Goal: Information Seeking & Learning: Stay updated

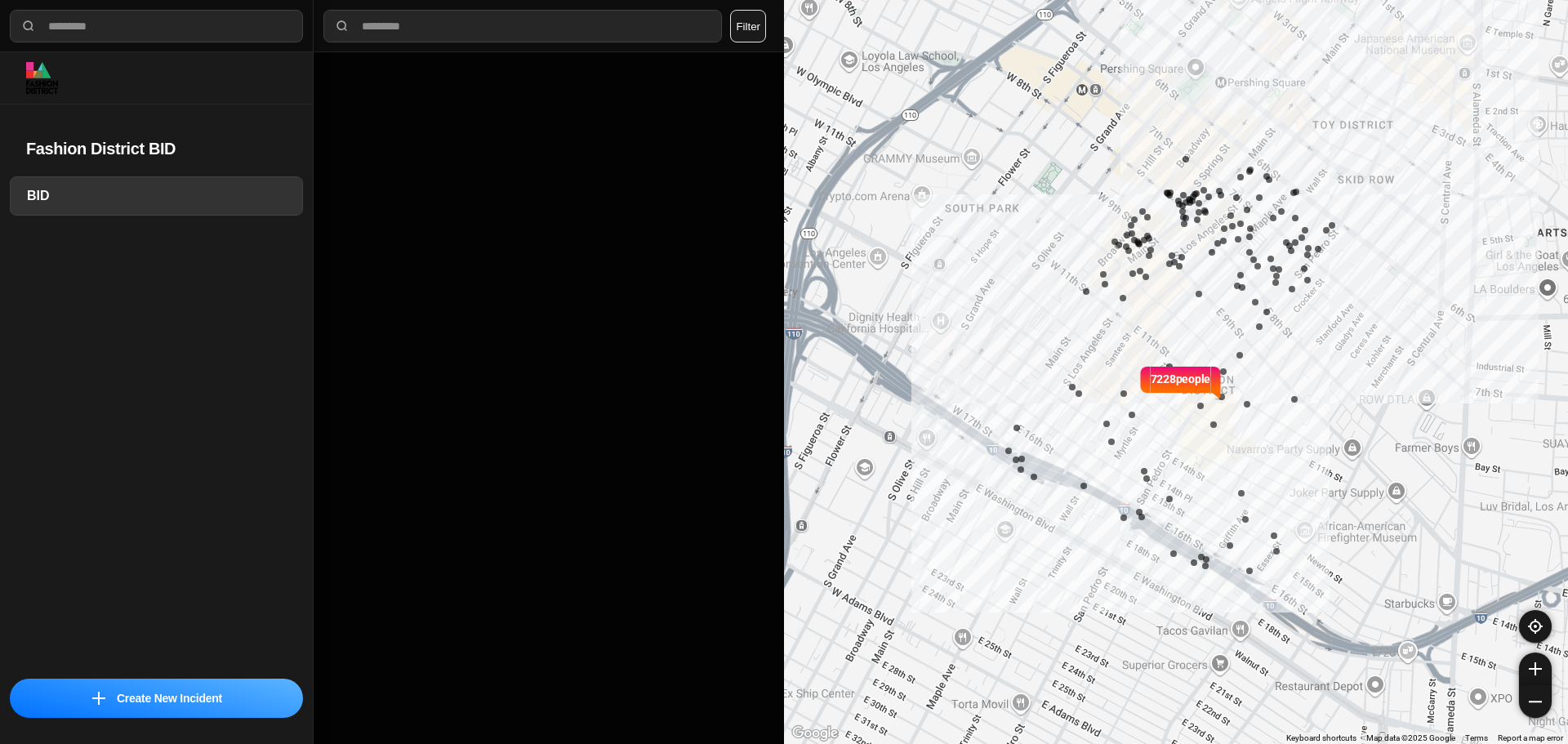
select select "*"
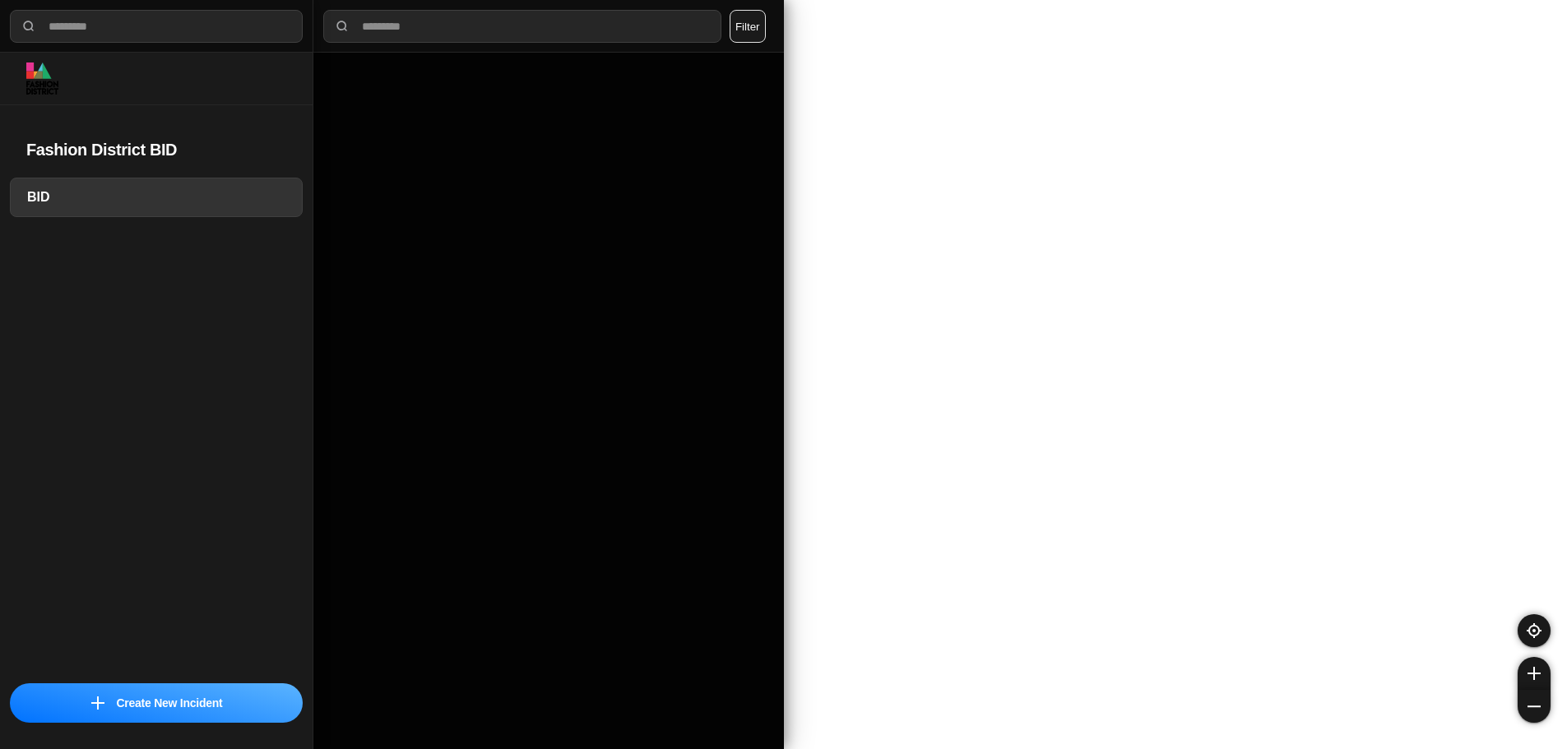
select select "*"
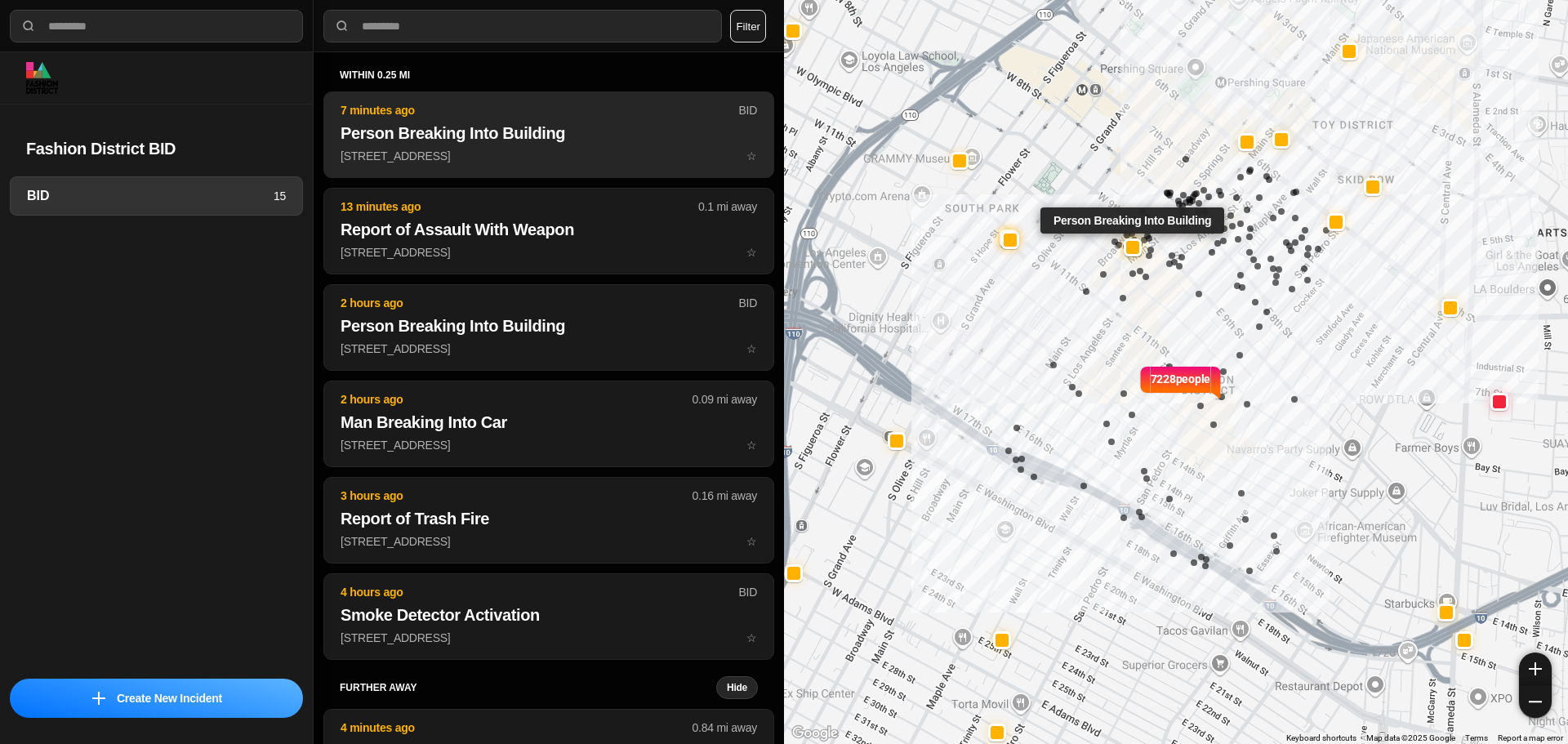
click at [543, 137] on h2 "Person Breaking Into Building" at bounding box center [548, 133] width 416 height 23
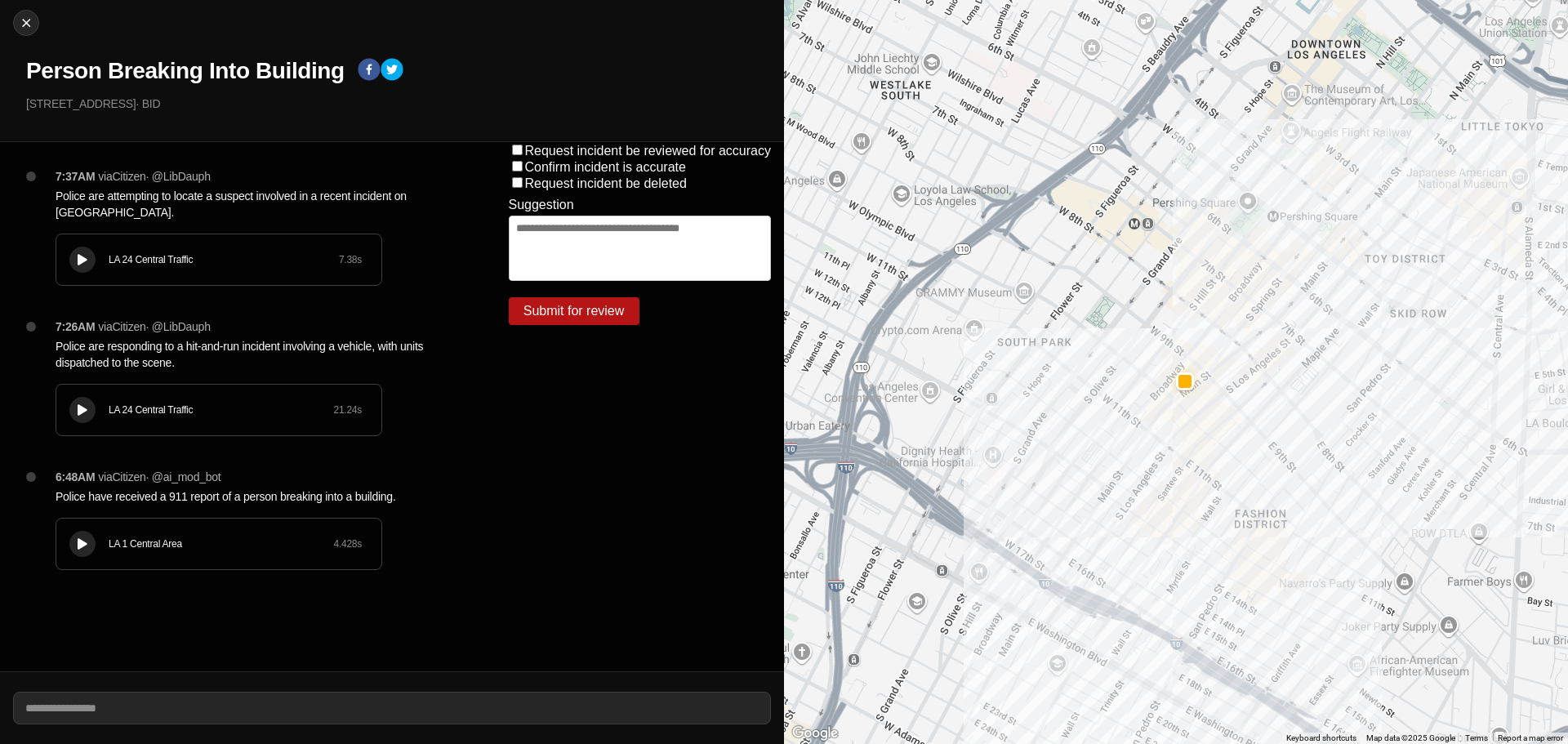
click at [89, 269] on button at bounding box center [82, 259] width 26 height 26
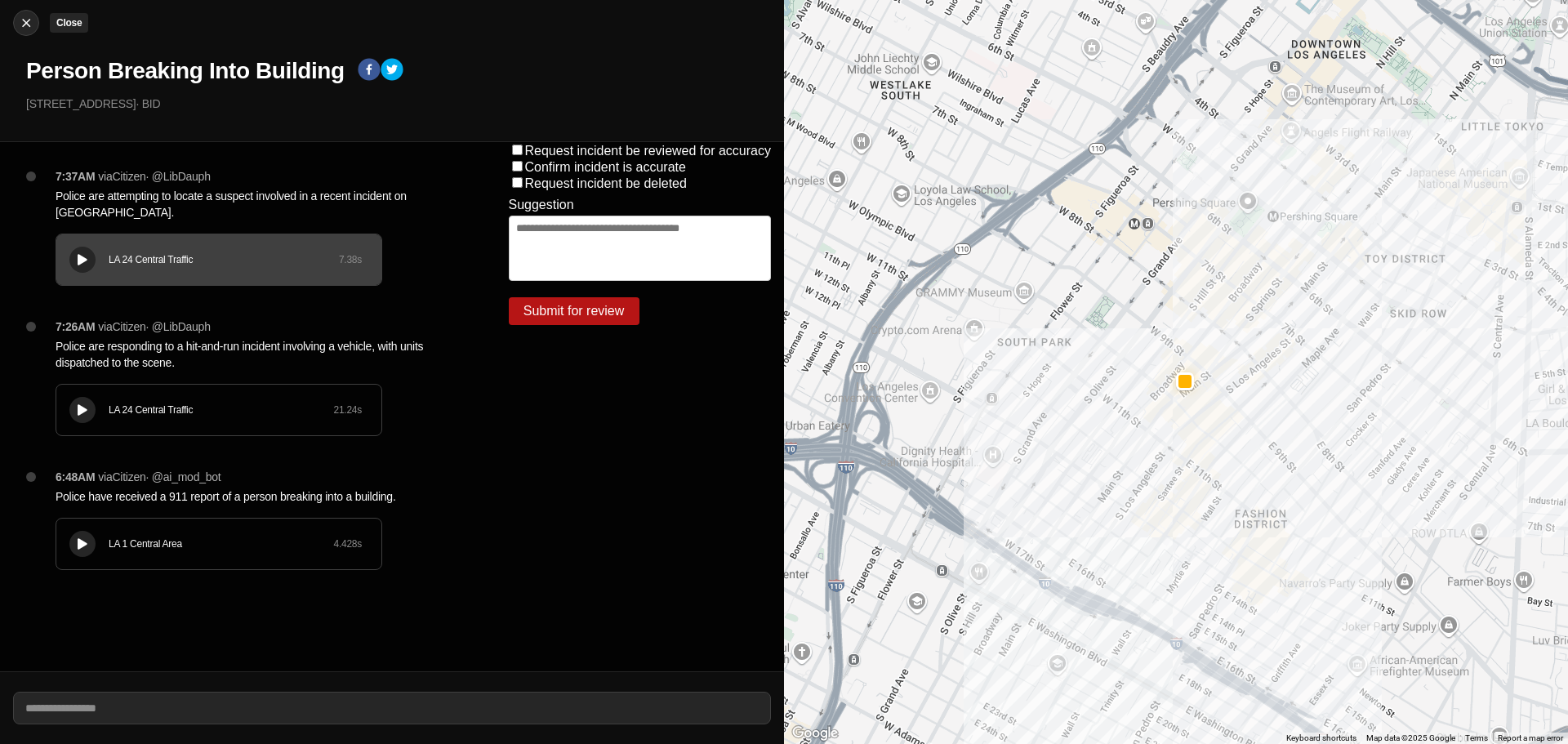
click at [31, 21] on img at bounding box center [26, 23] width 16 height 16
select select "*"
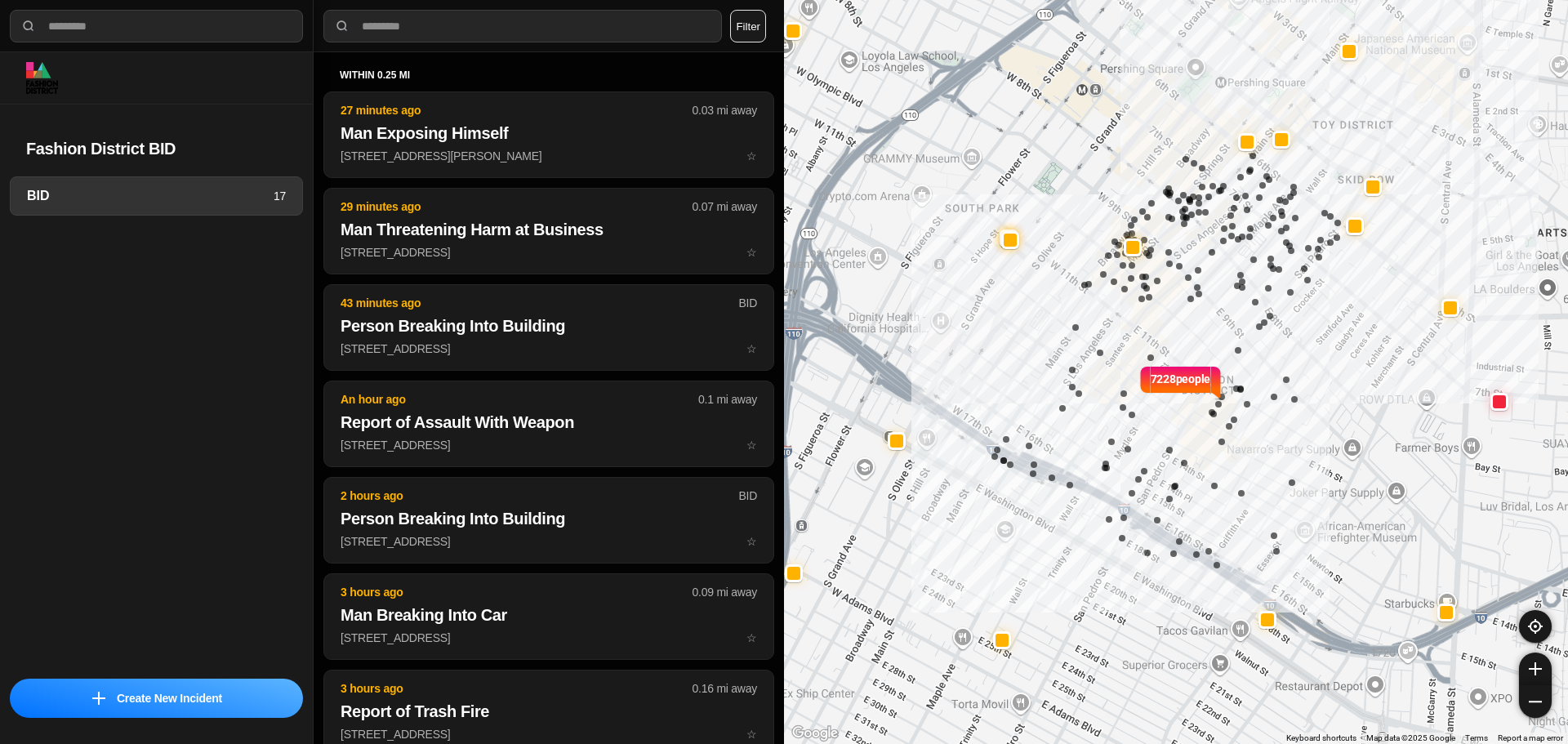
select select "*"
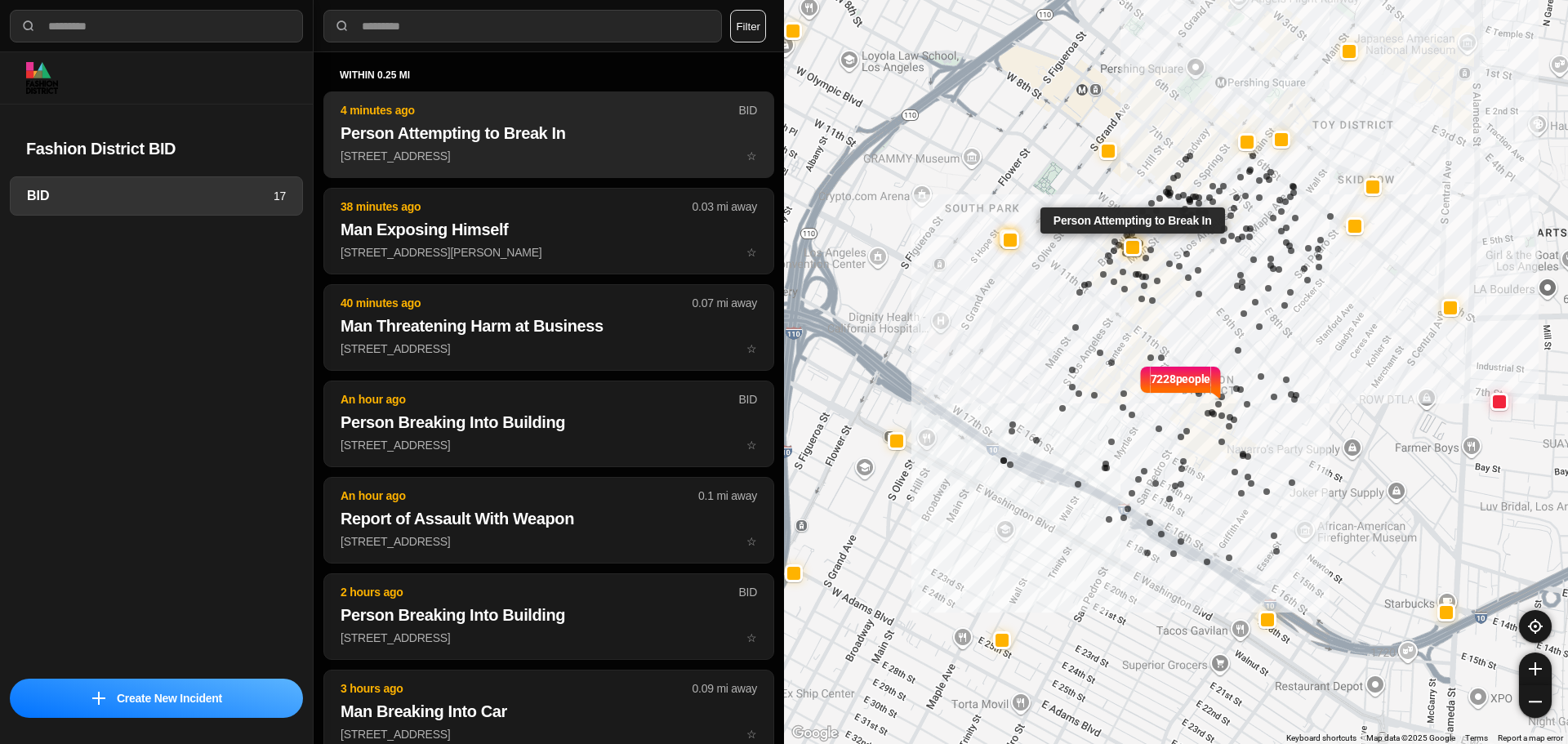
click at [524, 149] on p "928 South Broadway ☆" at bounding box center [548, 156] width 416 height 16
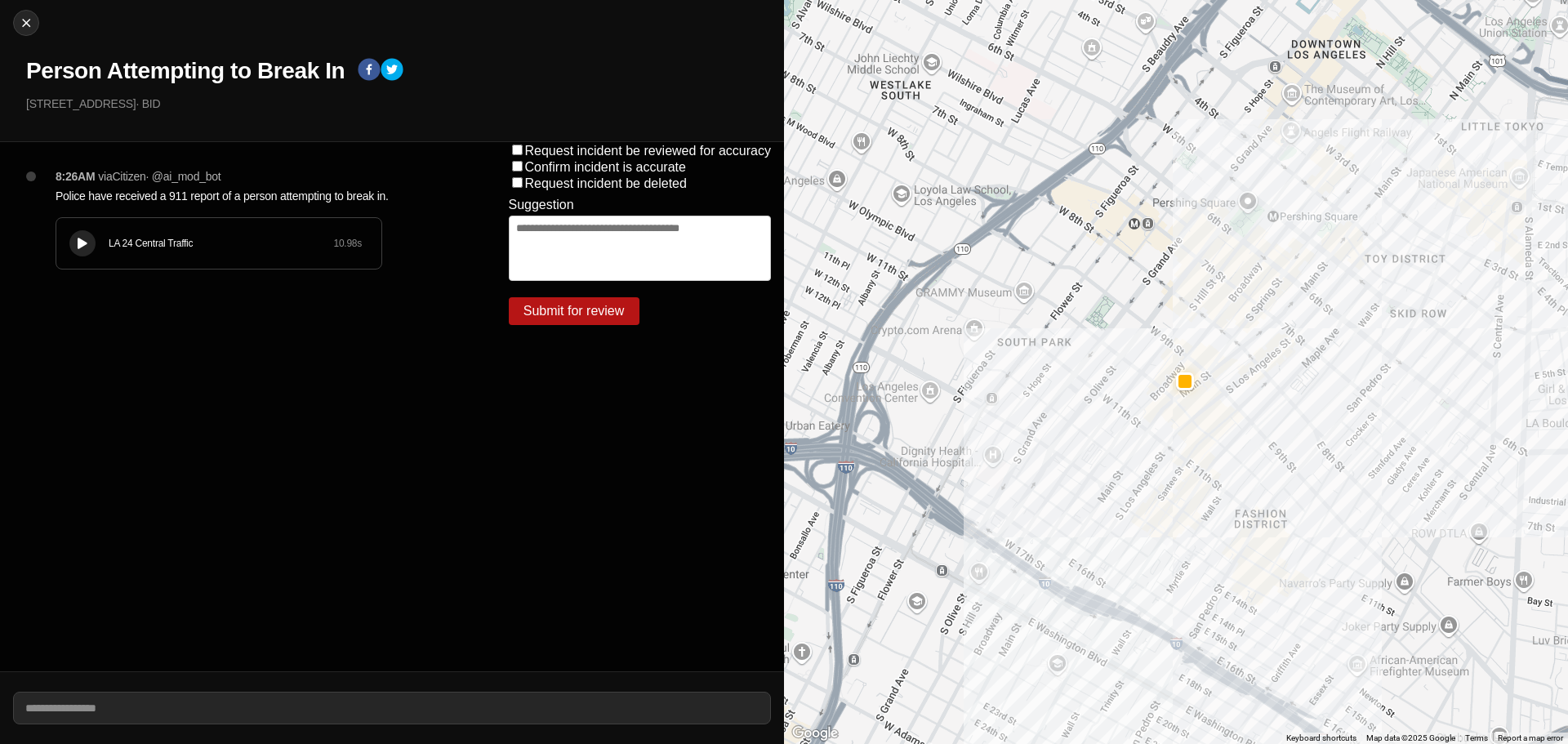
click at [92, 243] on button at bounding box center [82, 243] width 26 height 26
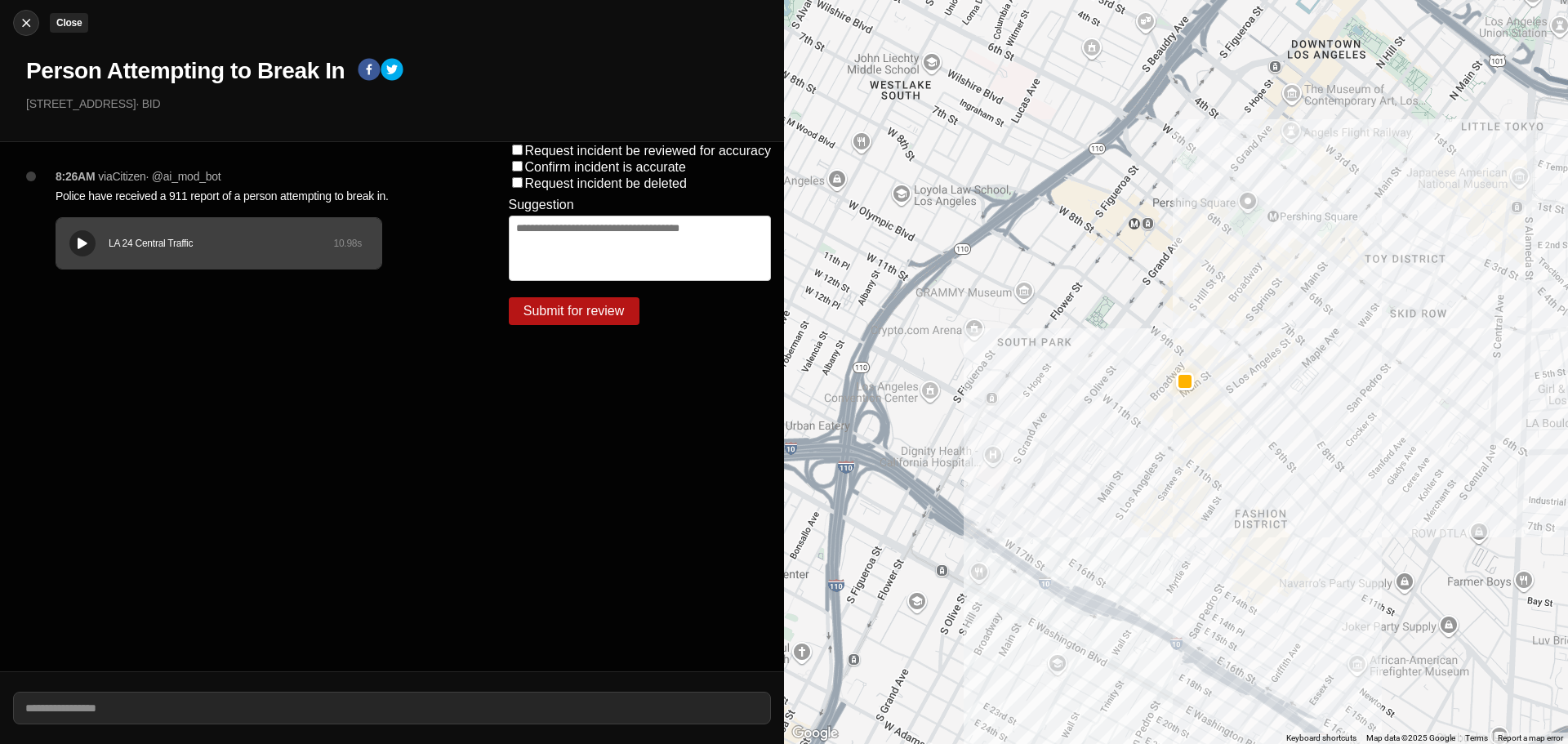
click at [15, 25] on div at bounding box center [26, 23] width 25 height 16
select select "*"
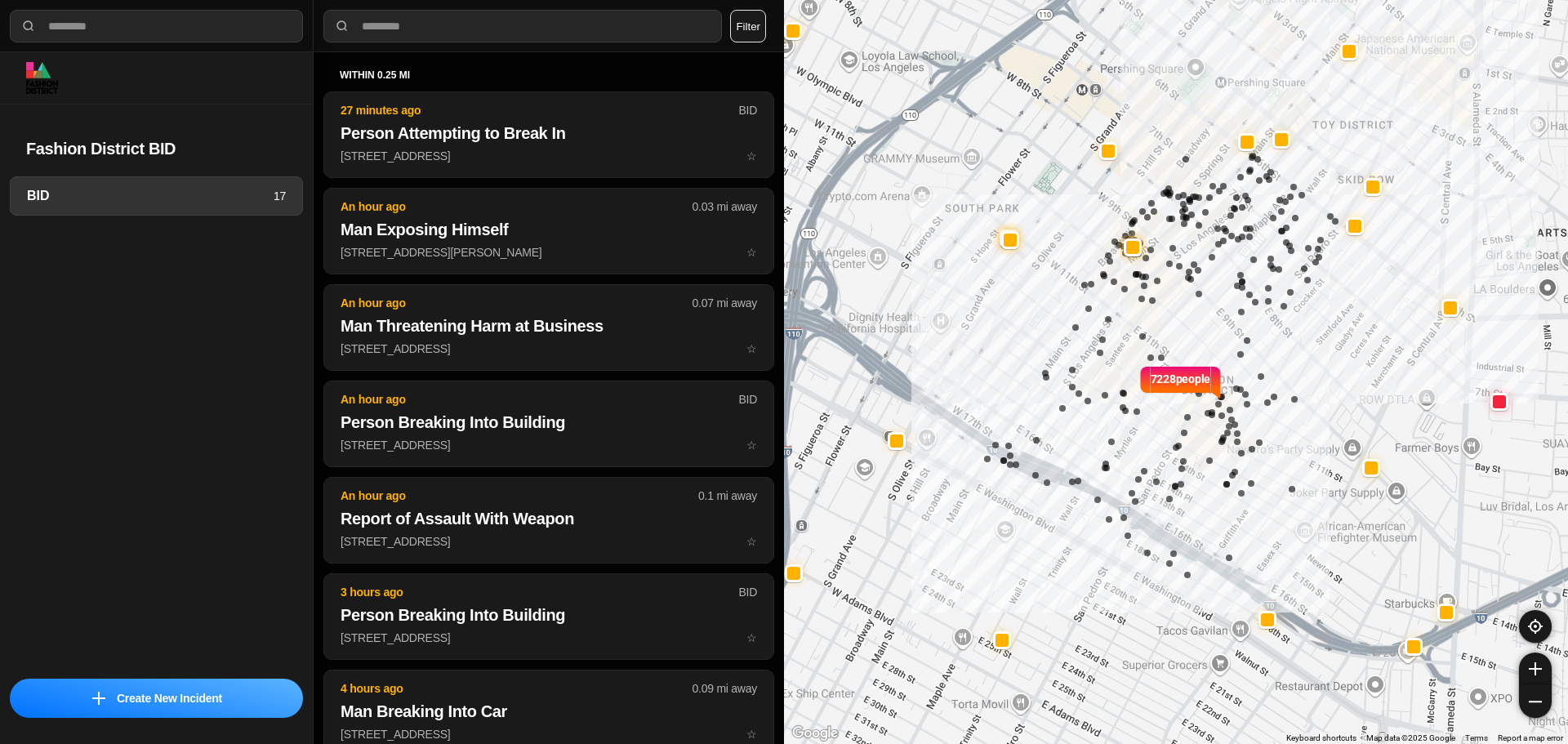
select select "*"
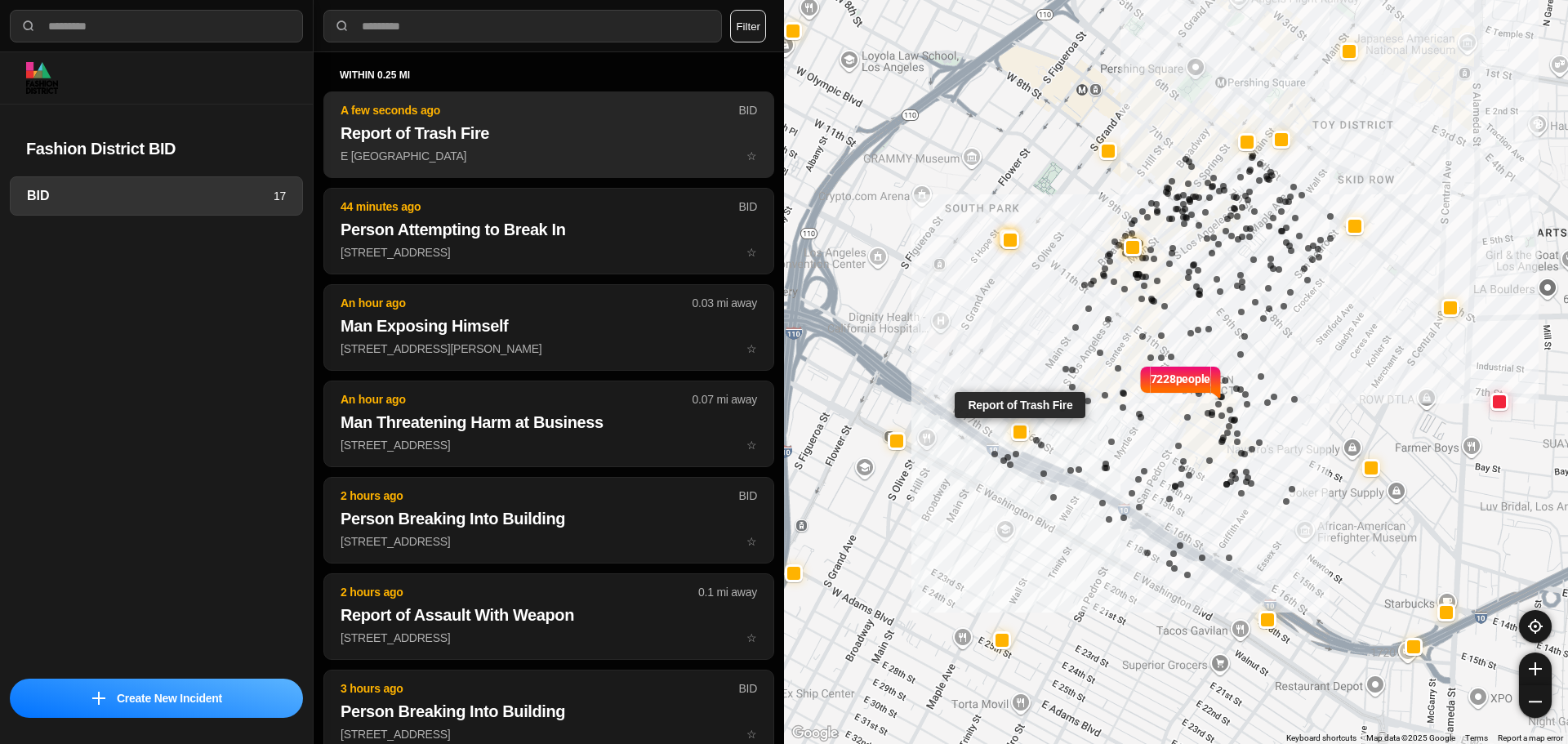
click at [606, 118] on button "A few seconds ago BID Report of Trash Fire E 16th St & S Main St ☆" at bounding box center [549, 134] width 451 height 86
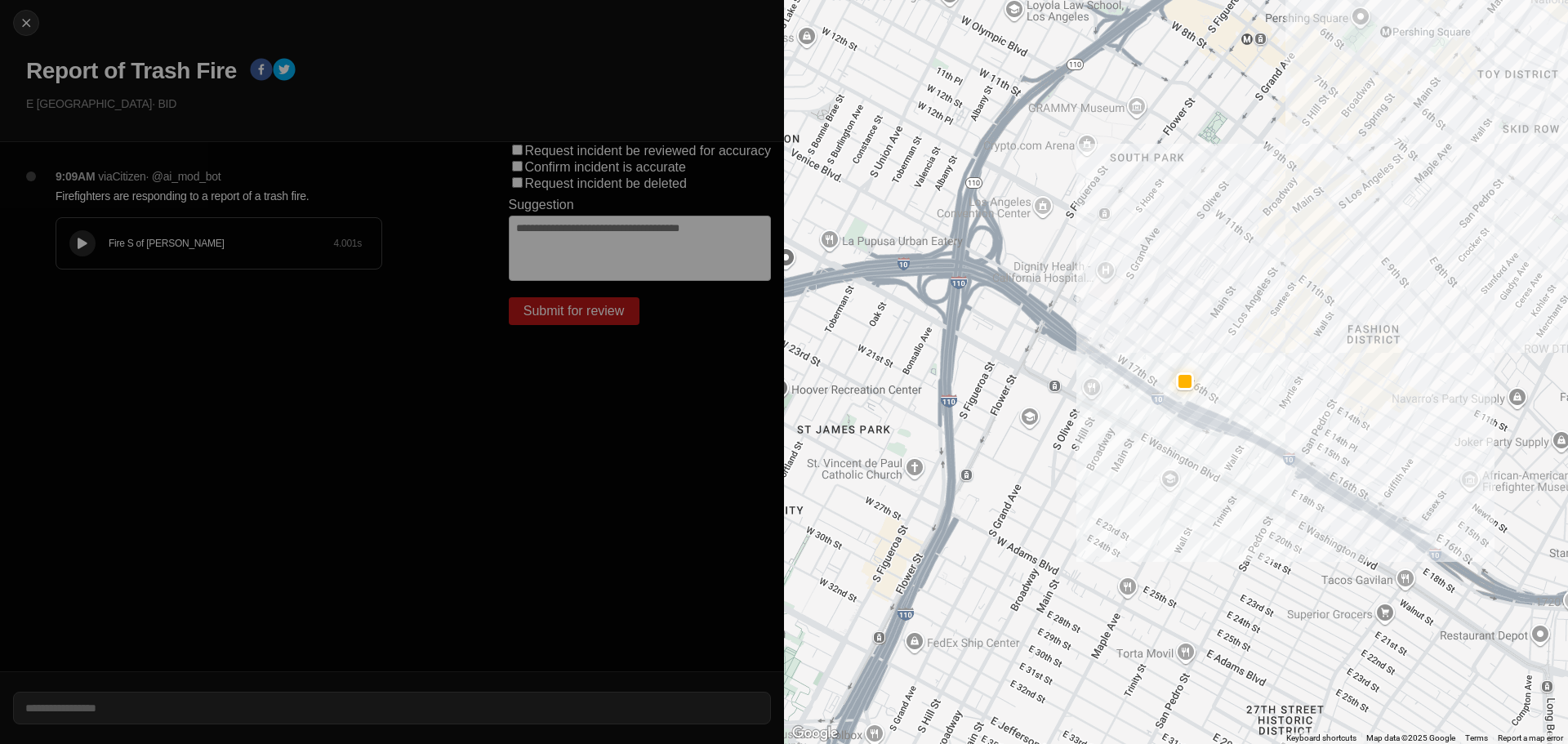
click at [103, 268] on div "Fire S of Mulholland 4.001 s" at bounding box center [218, 243] width 325 height 51
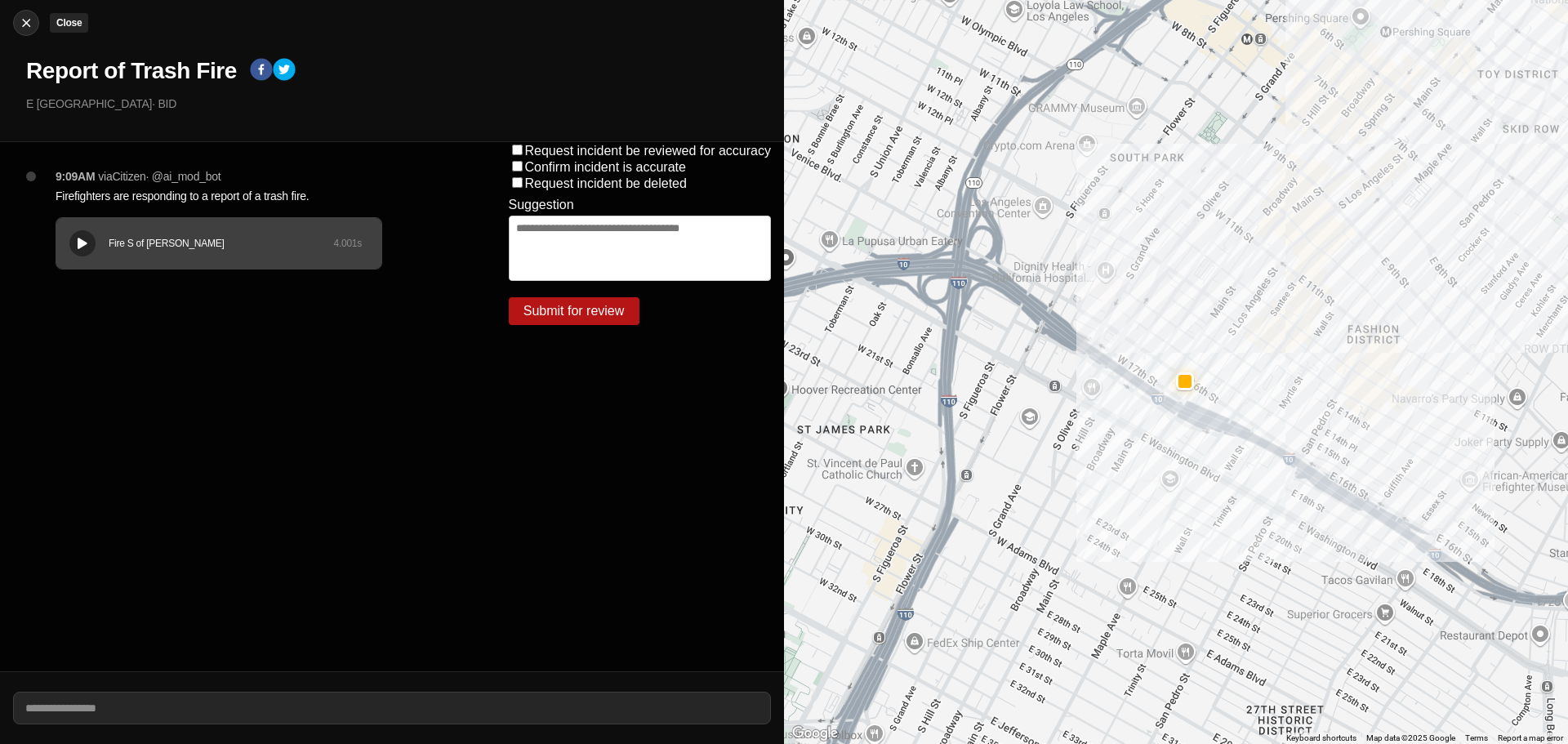
click at [17, 24] on div at bounding box center [26, 23] width 25 height 16
select select "*"
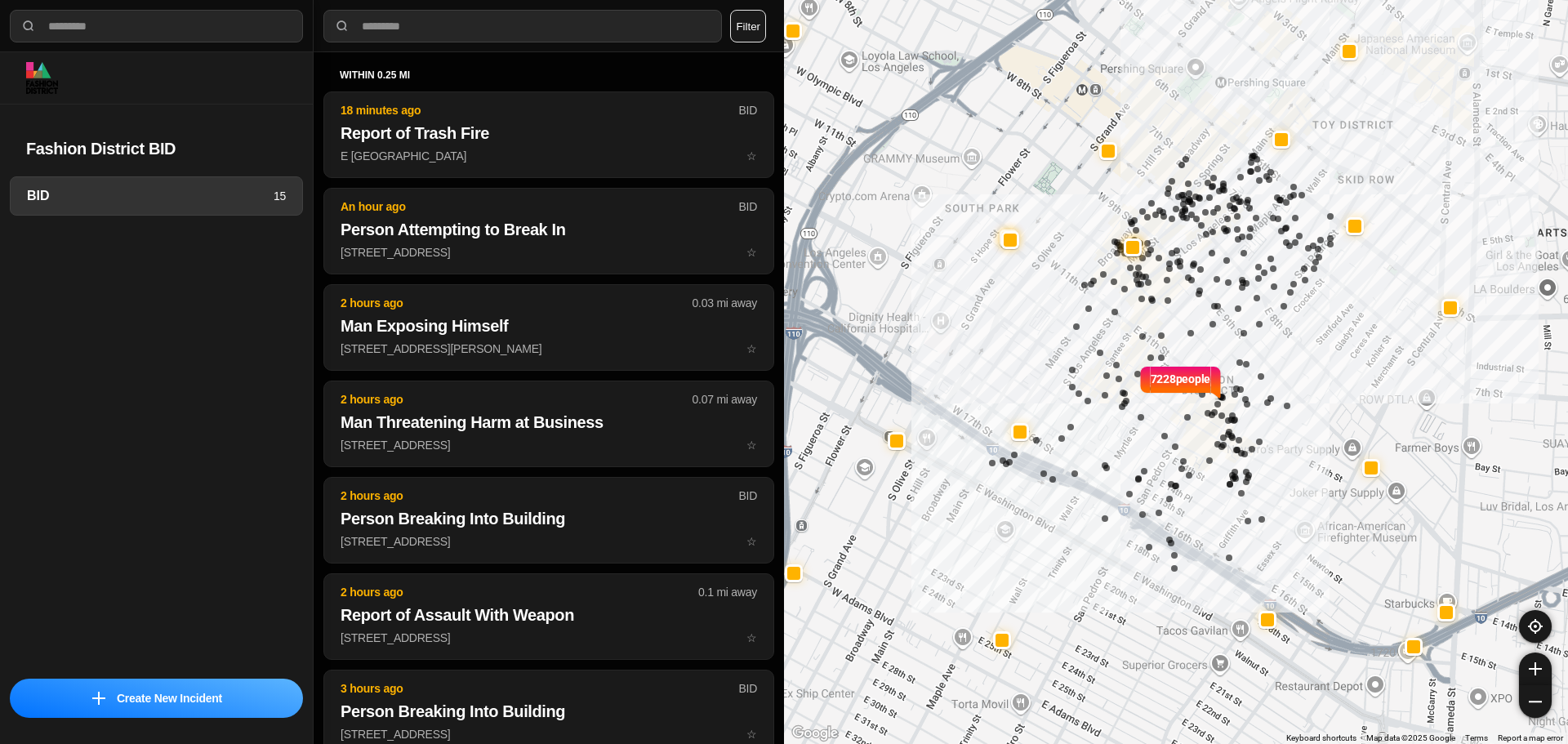
select select "*"
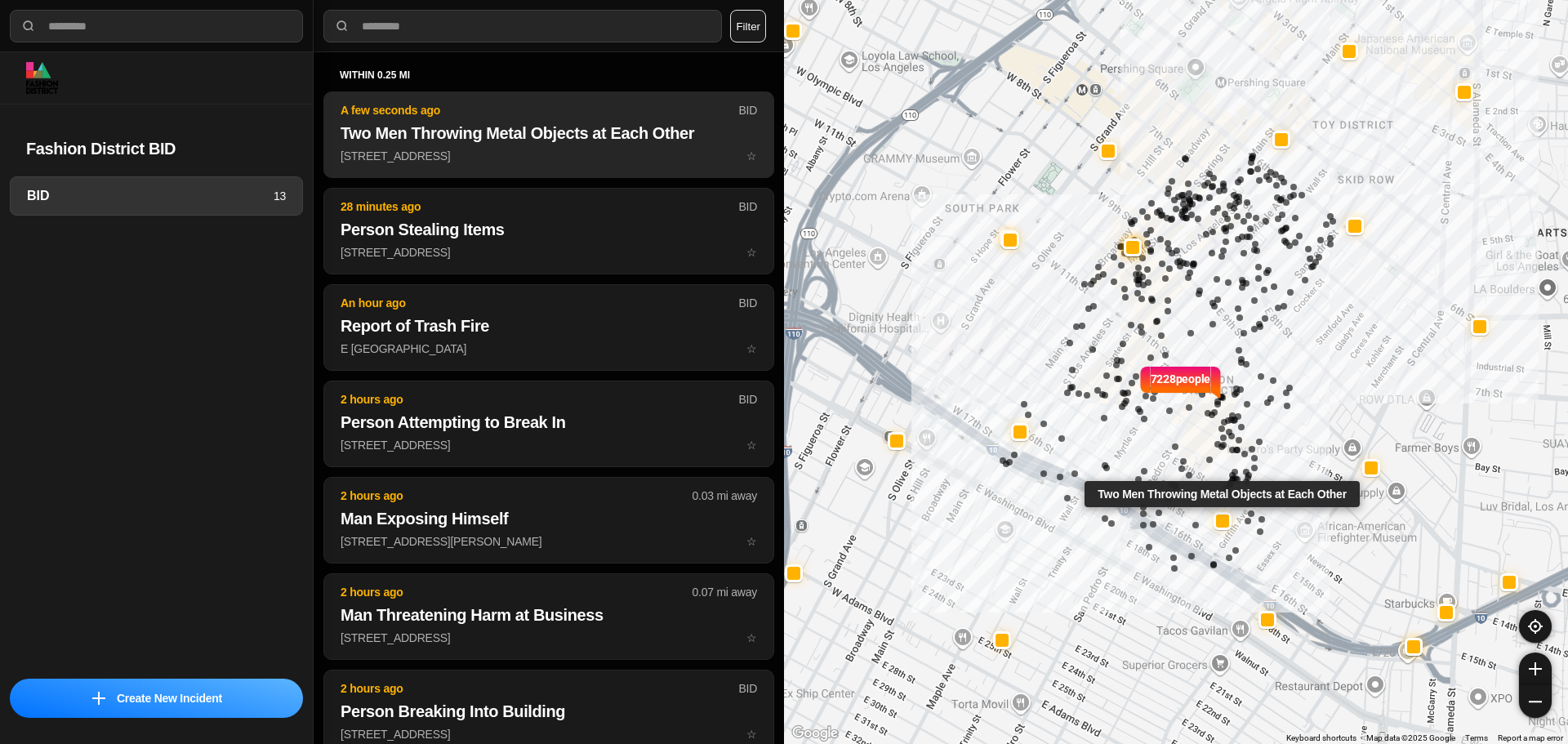
click at [487, 142] on h2 "Two Men Throwing Metal Objects at Each Other" at bounding box center [548, 133] width 416 height 23
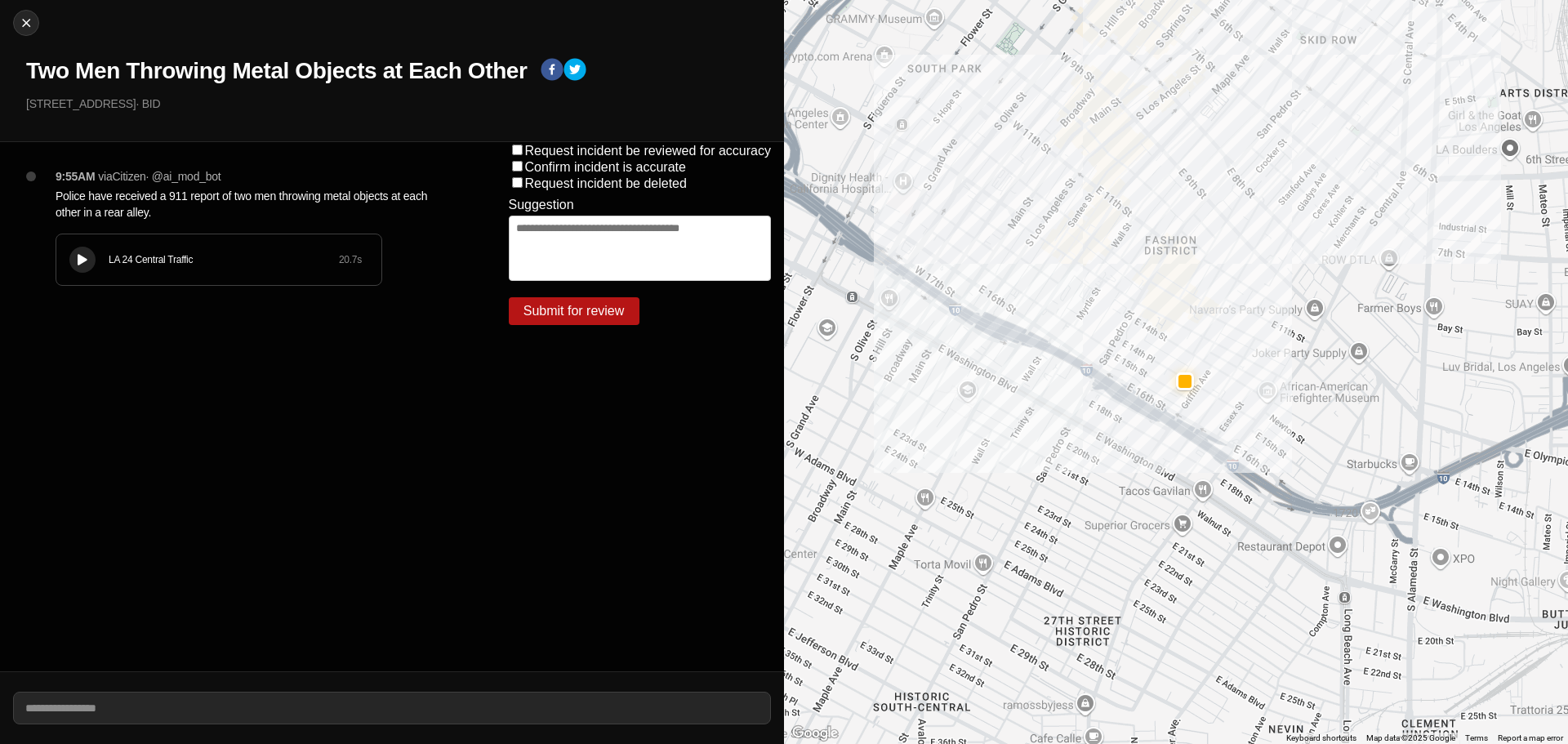
click at [91, 262] on button at bounding box center [82, 259] width 26 height 26
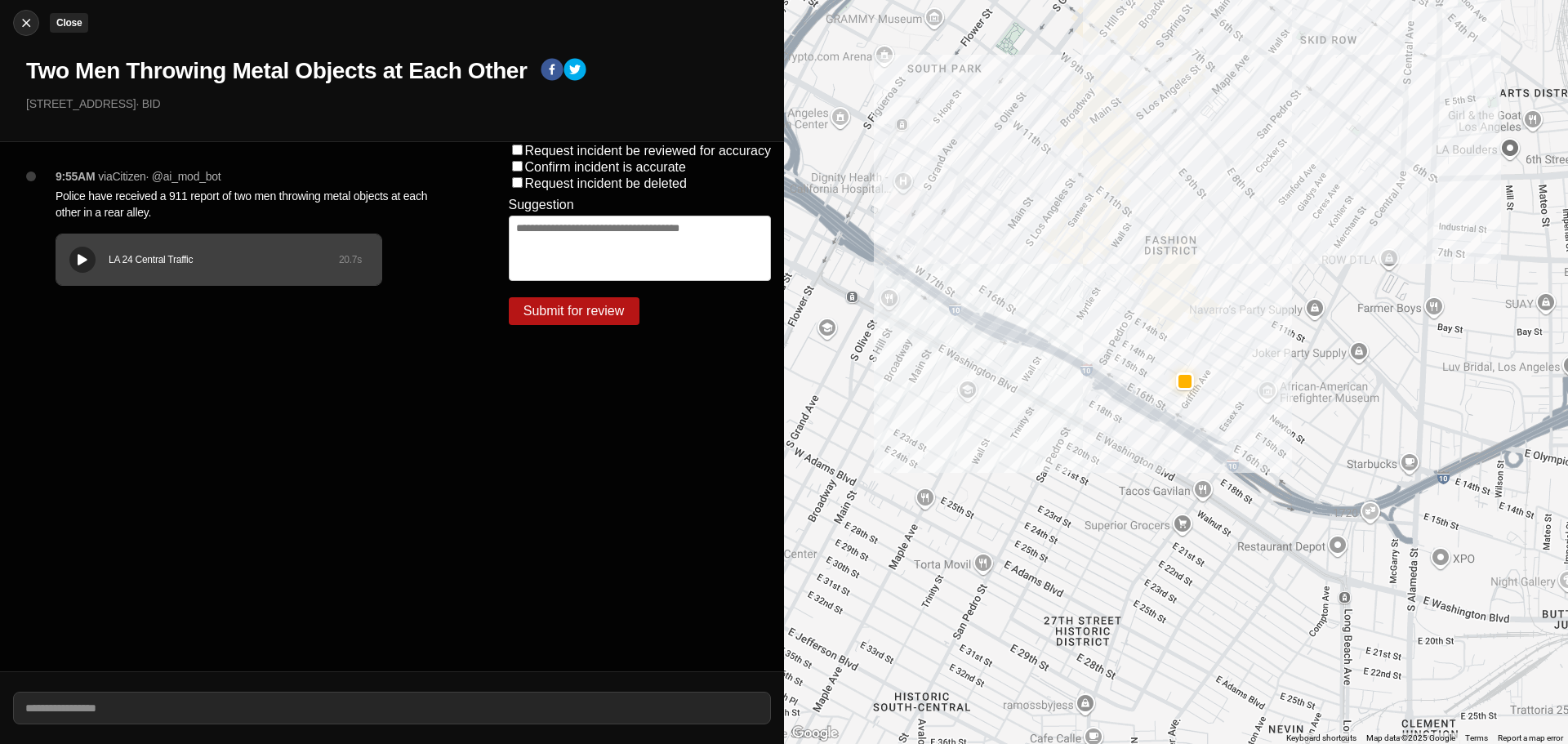
click at [31, 24] on img at bounding box center [26, 23] width 16 height 16
select select "*"
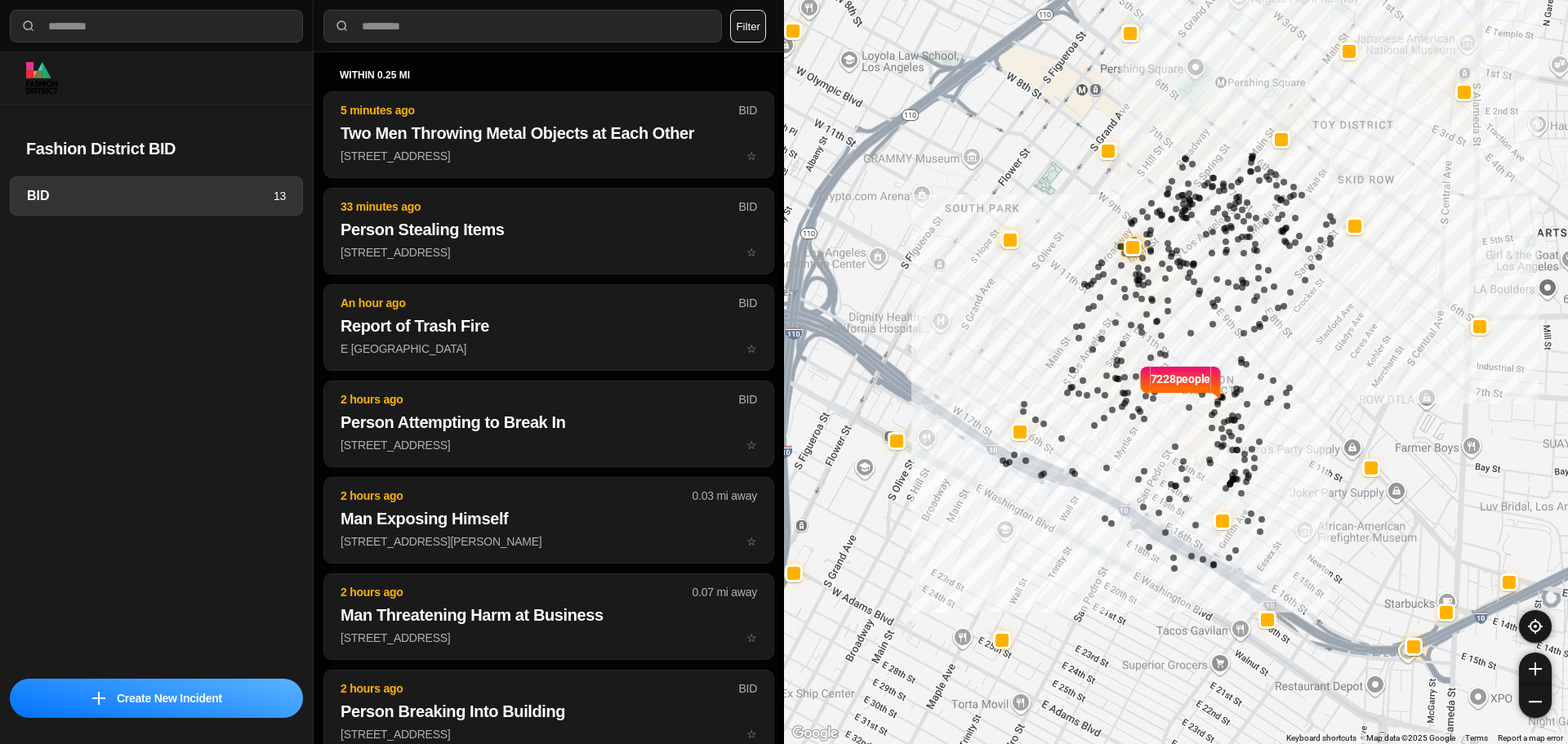
select select "*"
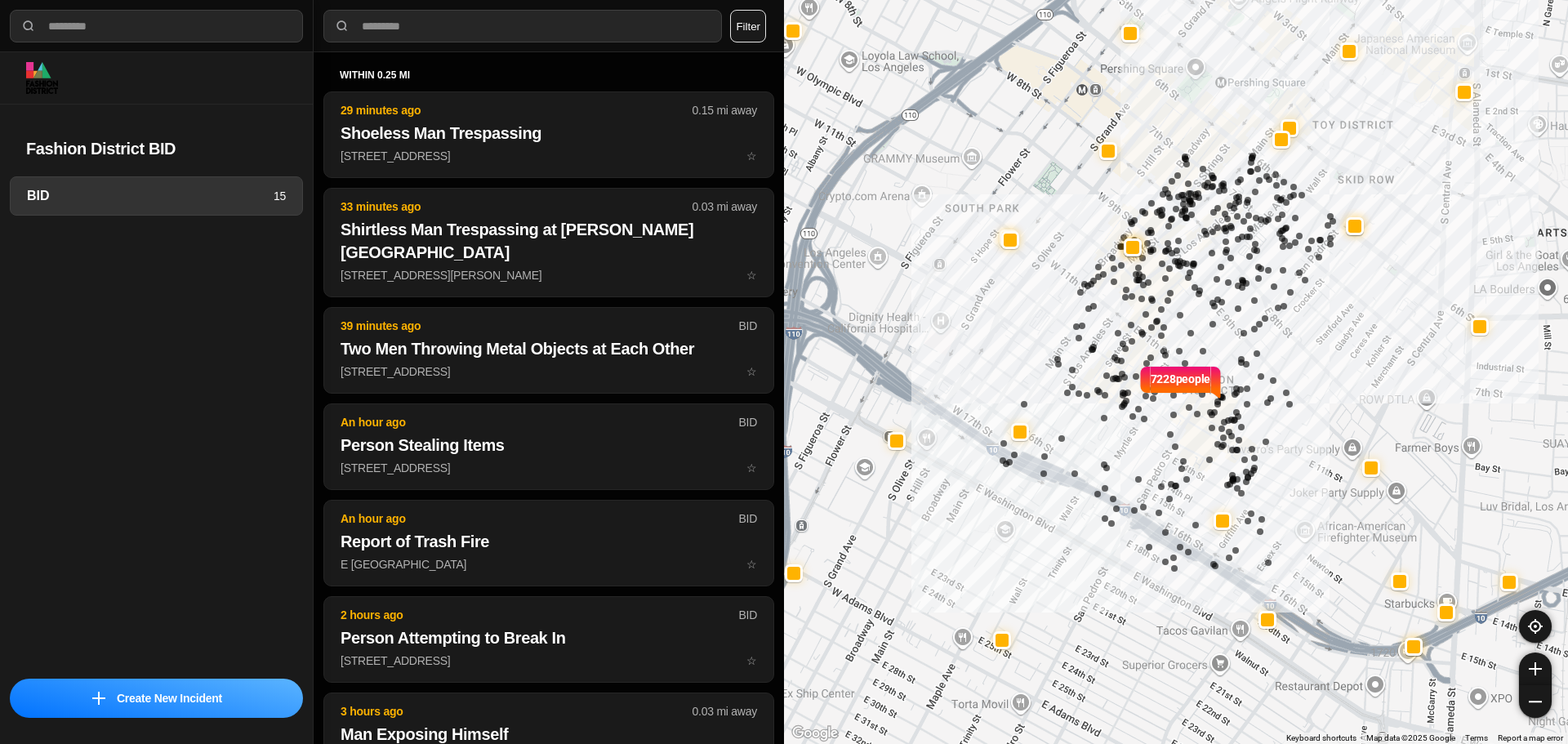
select select "*"
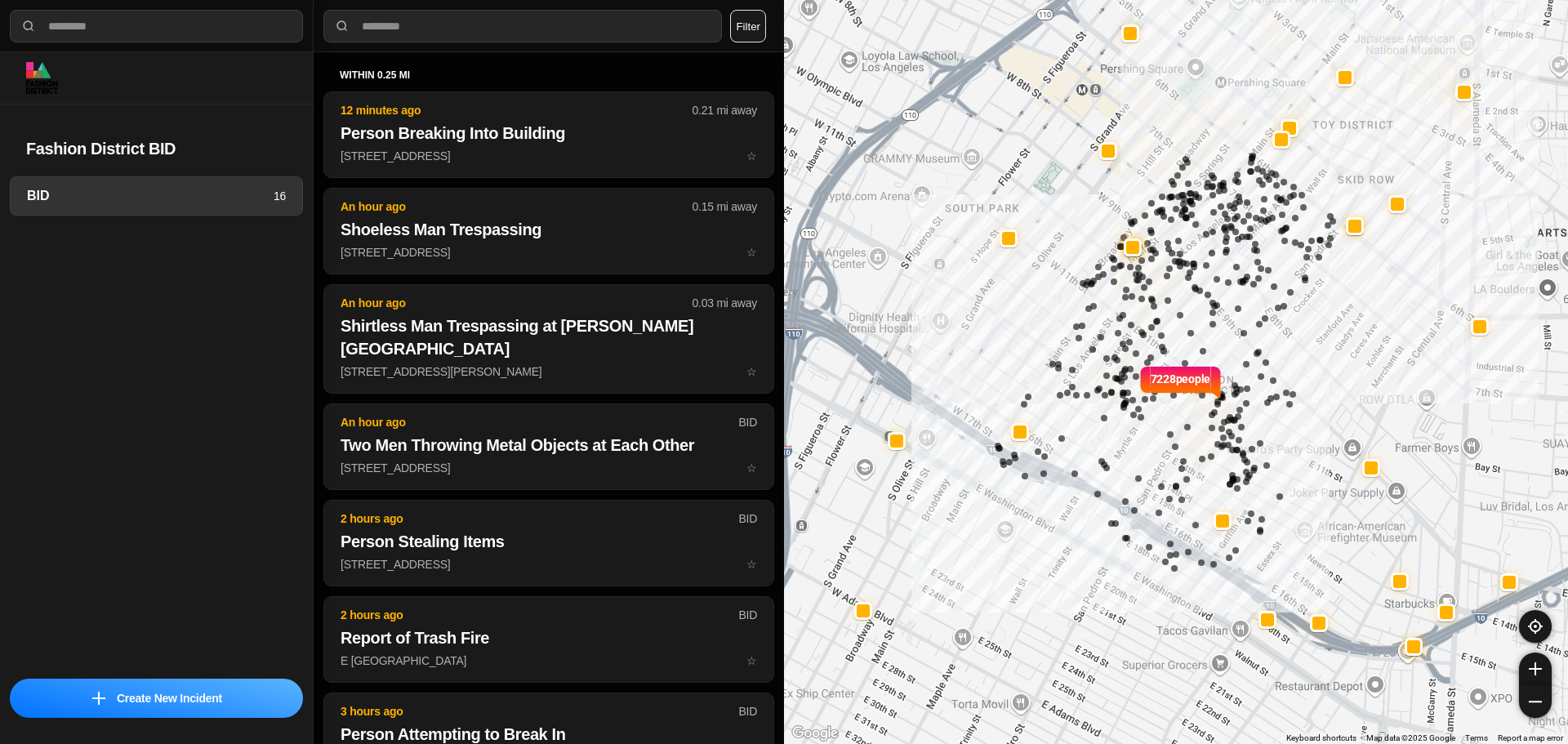
select select "*"
